Goal: Task Accomplishment & Management: Manage account settings

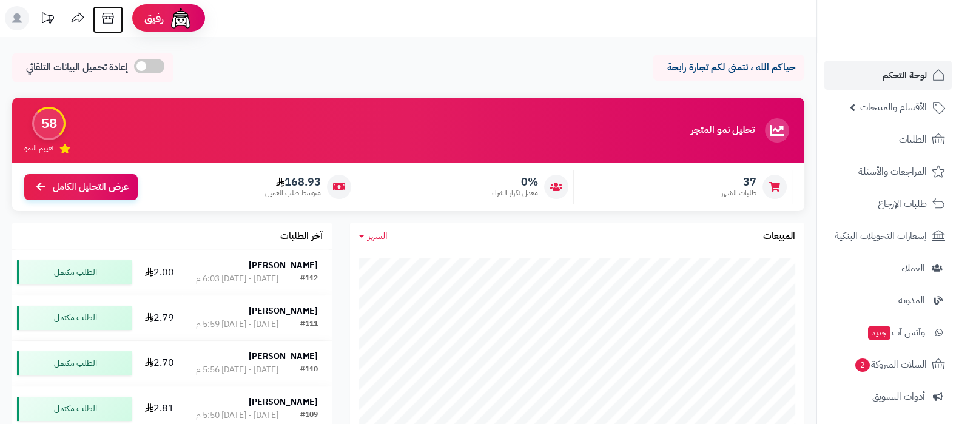
click at [112, 17] on icon at bounding box center [108, 18] width 24 height 24
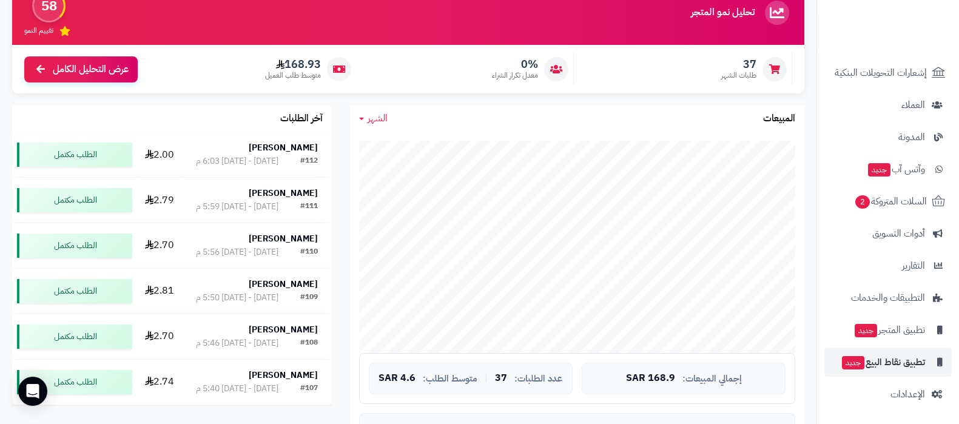
scroll to position [228, 0]
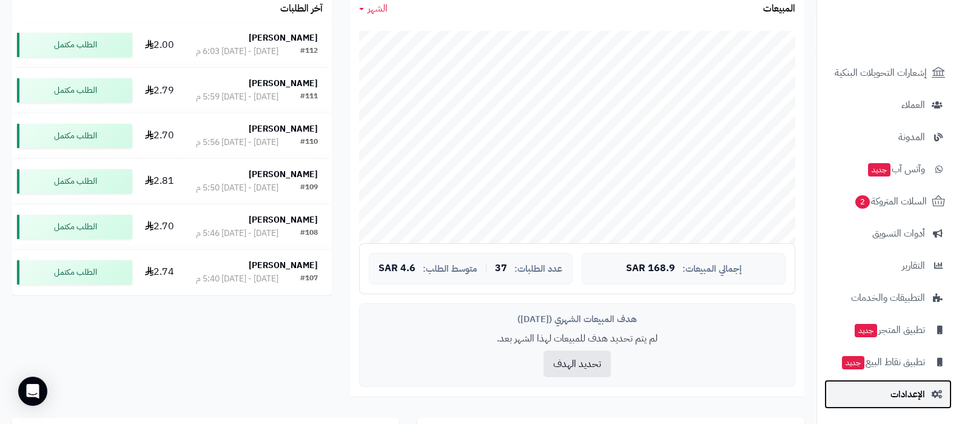
click at [910, 384] on link "الإعدادات" at bounding box center [888, 394] width 127 height 29
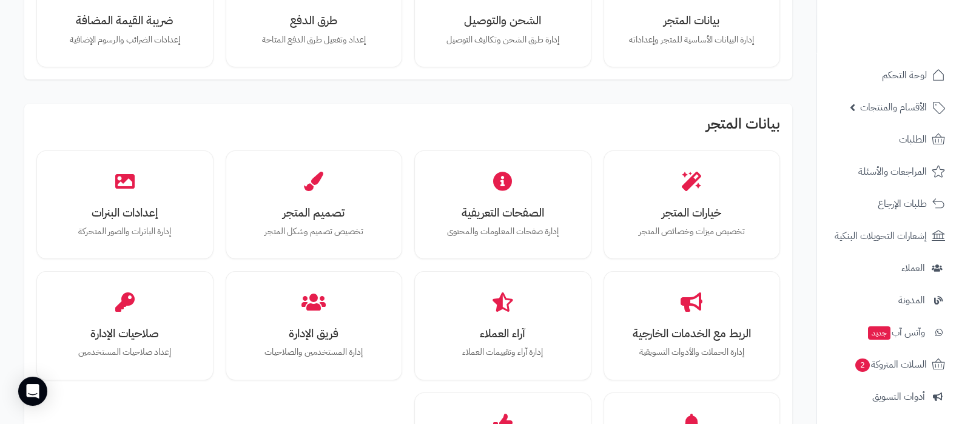
scroll to position [303, 0]
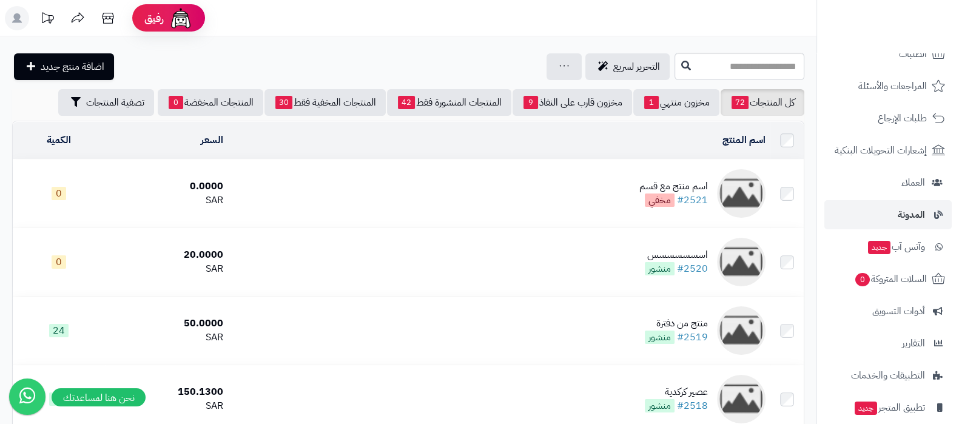
scroll to position [195, 0]
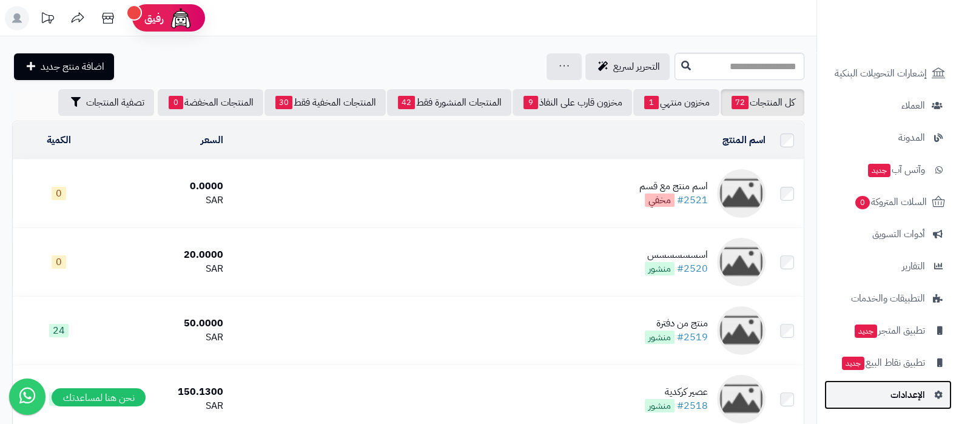
click at [899, 404] on link "الإعدادات" at bounding box center [888, 394] width 127 height 29
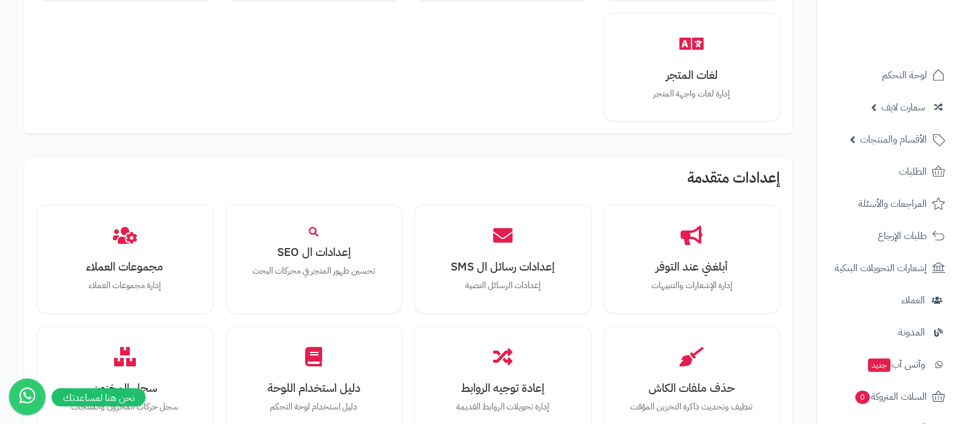
scroll to position [910, 0]
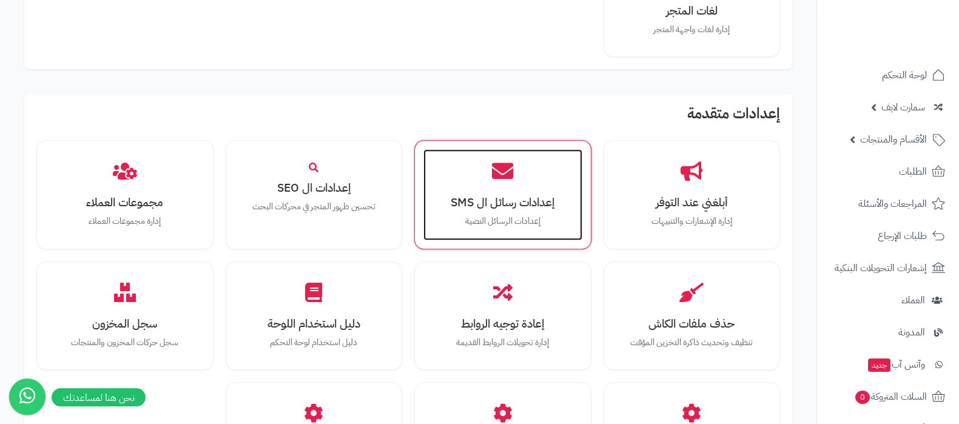
click at [492, 196] on h3 "إعدادات رسائل ال SMS" at bounding box center [503, 202] width 135 height 13
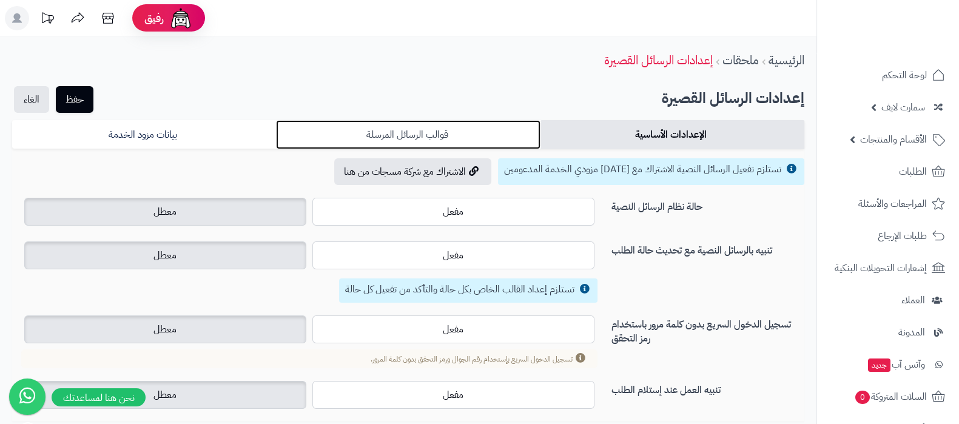
click at [343, 137] on link "قوالب الرسائل المرسلة" at bounding box center [408, 134] width 264 height 29
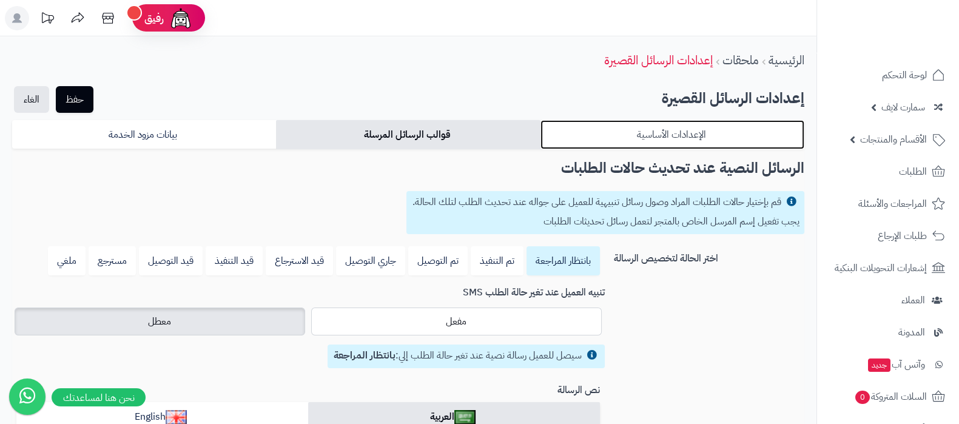
click at [680, 139] on link "الإعدادات الأساسية" at bounding box center [673, 134] width 264 height 29
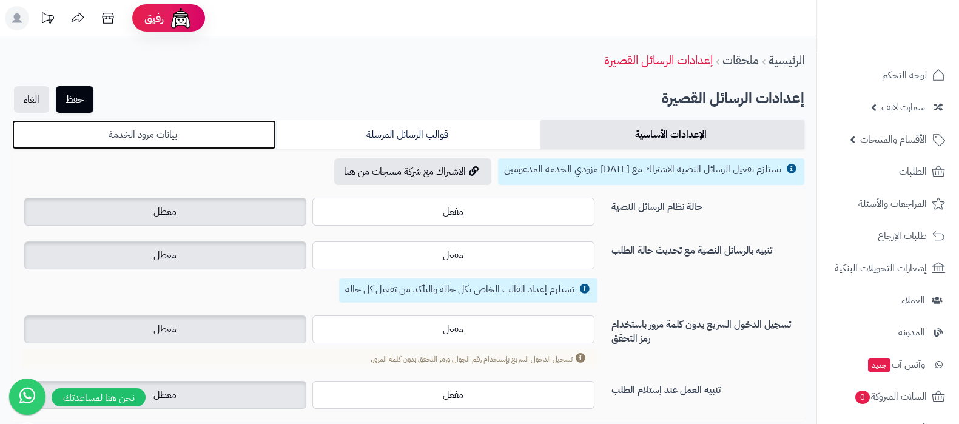
click at [227, 130] on link "بيانات مزود الخدمة" at bounding box center [144, 134] width 264 height 29
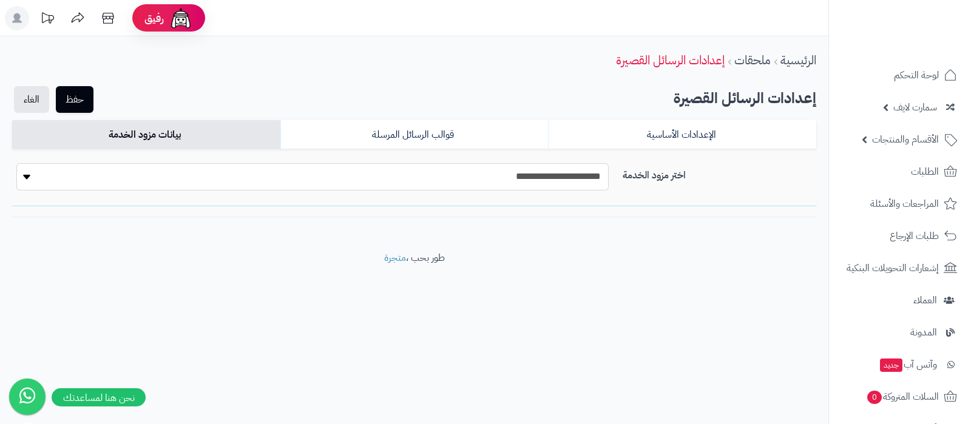
click at [544, 186] on select "**********" at bounding box center [312, 176] width 592 height 27
select select "******"
click at [16, 163] on select "**********" at bounding box center [312, 176] width 592 height 27
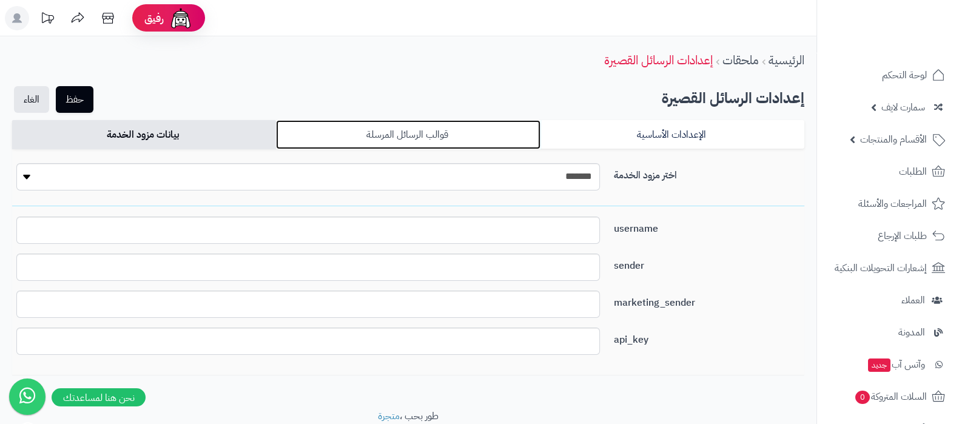
click at [467, 128] on link "قوالب الرسائل المرسلة" at bounding box center [408, 134] width 264 height 29
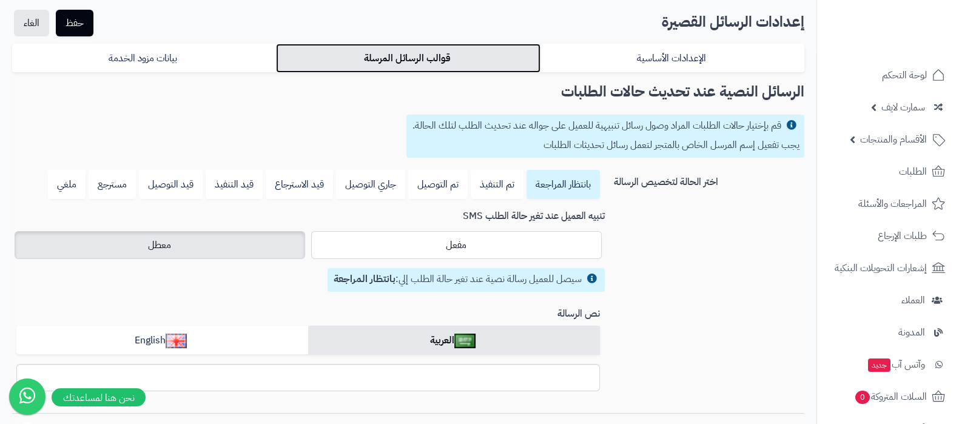
scroll to position [75, 0]
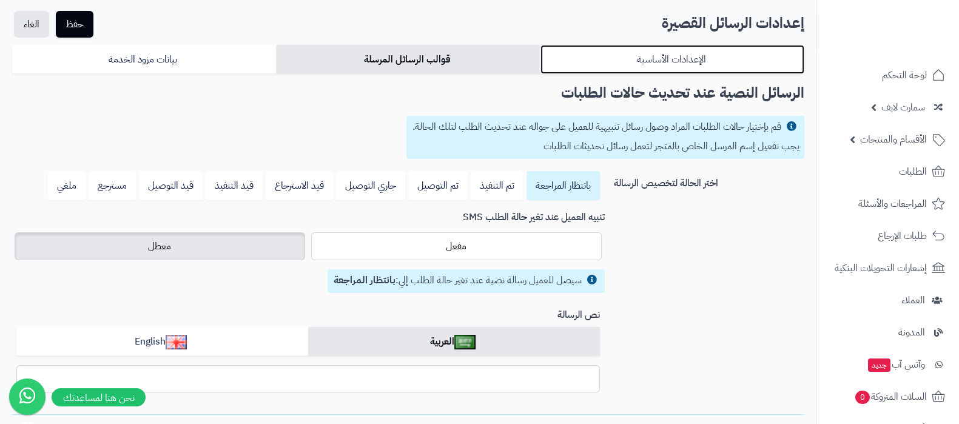
click at [658, 65] on link "الإعدادات الأساسية" at bounding box center [673, 59] width 264 height 29
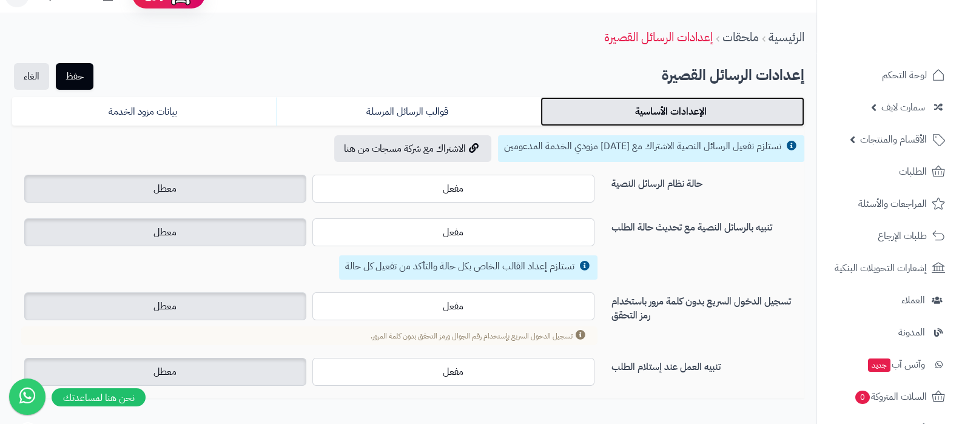
scroll to position [0, 0]
